Goal: Information Seeking & Learning: Learn about a topic

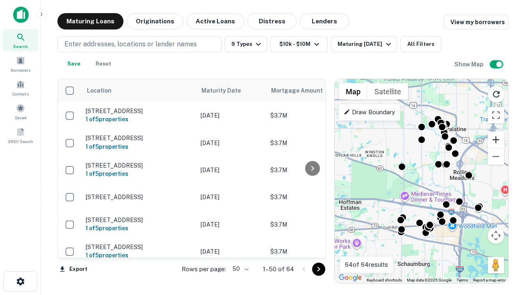
click at [496, 140] on button "Zoom in" at bounding box center [496, 140] width 16 height 16
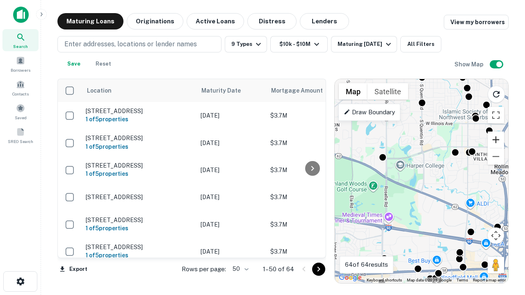
click at [496, 140] on button "Zoom in" at bounding box center [496, 140] width 16 height 16
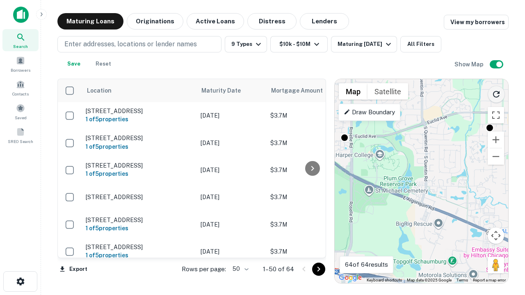
click at [496, 93] on icon "Reload search area" at bounding box center [496, 94] width 10 height 10
